Goal: Go to known website: Access a specific website the user already knows

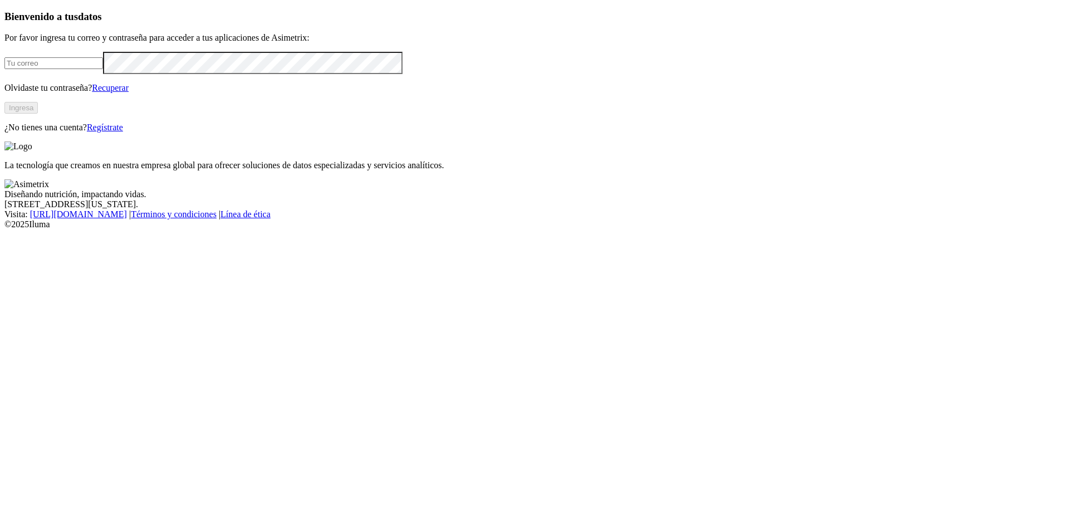
type input "[PERSON_NAME][EMAIL_ADDRESS][PERSON_NAME][DOMAIN_NAME]"
click at [38, 114] on button "Ingresa" at bounding box center [20, 108] width 33 height 12
